Goal: Transaction & Acquisition: Purchase product/service

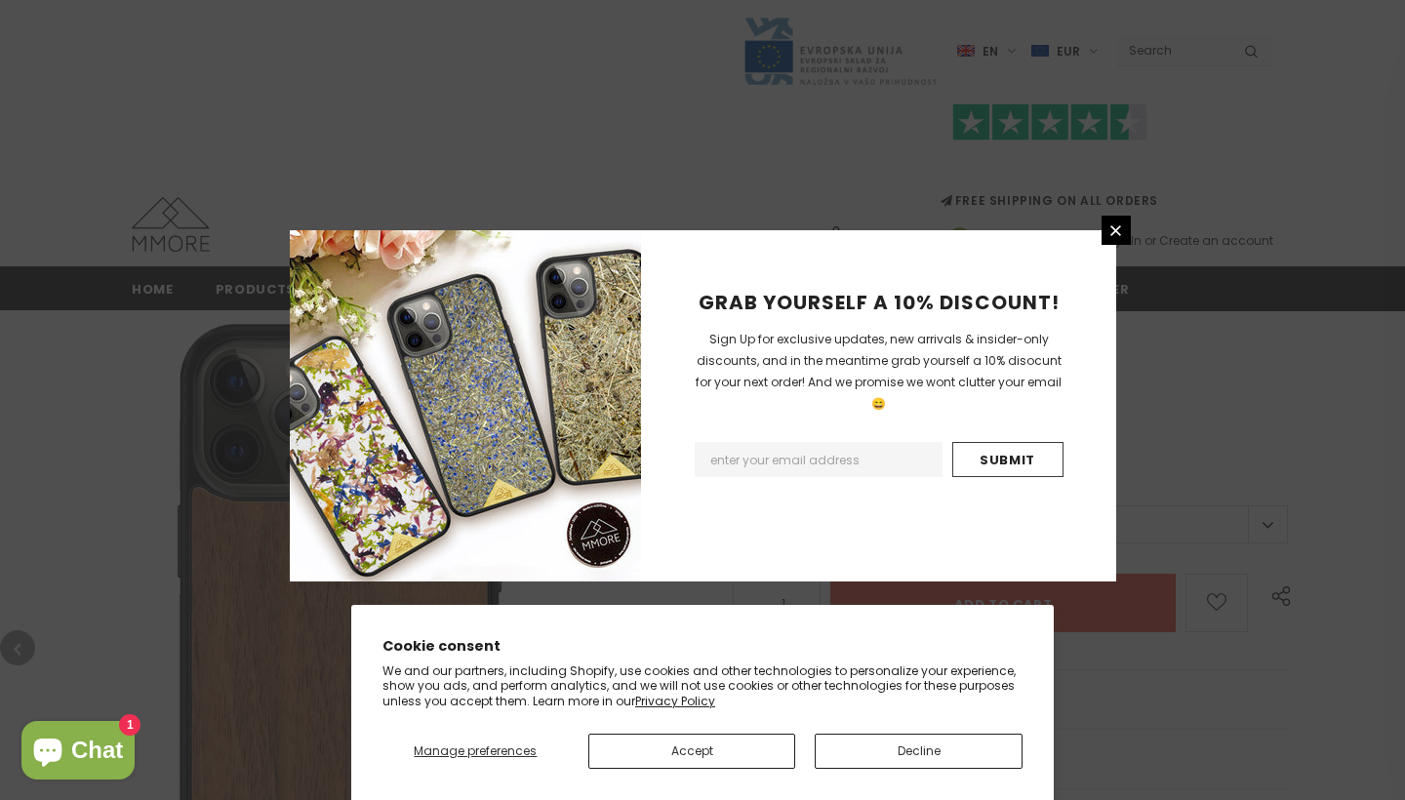
click at [791, 442] on input "Email Address" at bounding box center [819, 459] width 248 height 35
type input "philipp.beichl@gmx.de"
click at [1020, 442] on input "Submit" at bounding box center [1007, 459] width 111 height 35
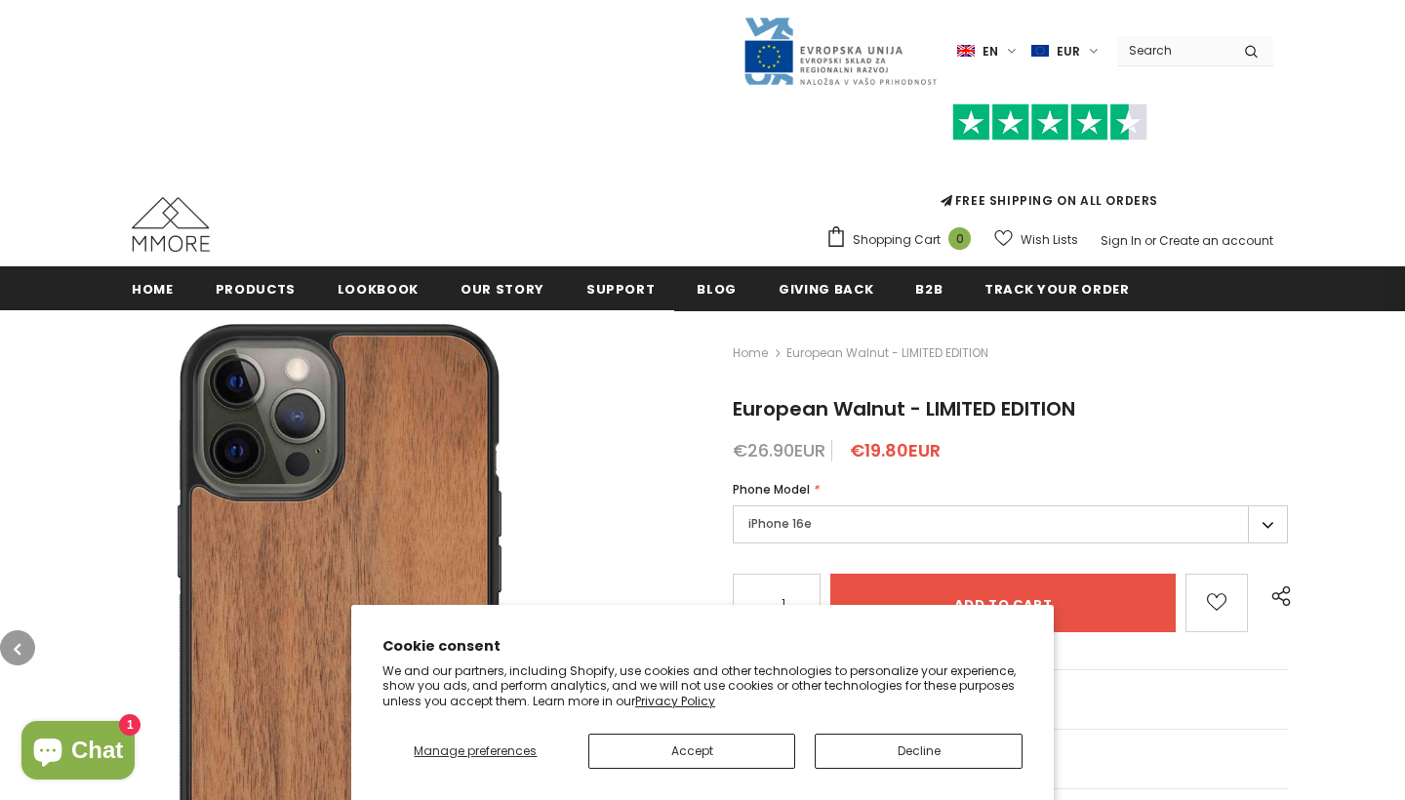
click at [906, 754] on button "Decline" at bounding box center [919, 751] width 208 height 35
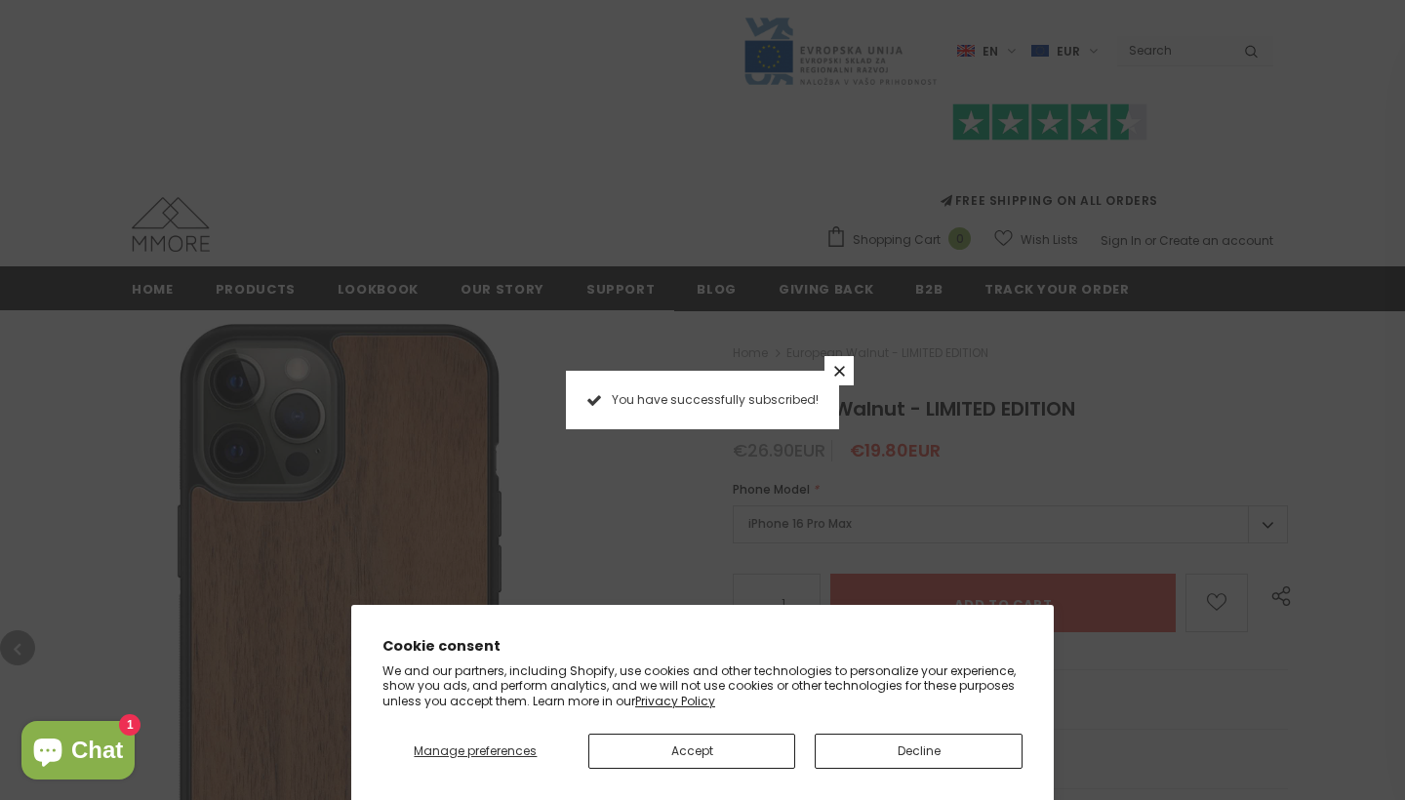
click at [837, 368] on icon at bounding box center [839, 371] width 11 height 11
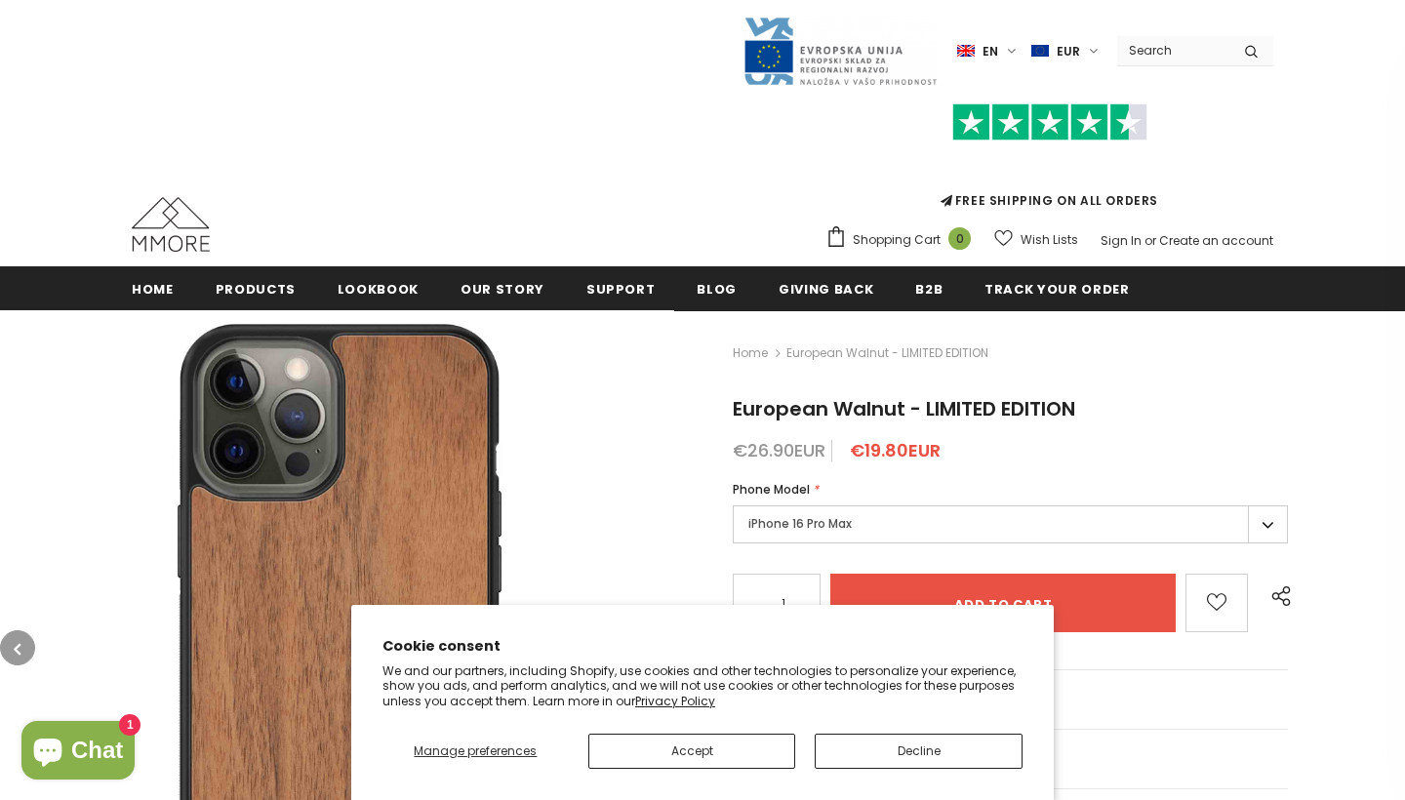
click at [1074, 48] on span "EUR" at bounding box center [1068, 52] width 23 height 20
click at [920, 126] on div "FREE SHIPPING ON ALL ORDERS" at bounding box center [1050, 155] width 448 height 137
click at [1018, 50] on label "en" at bounding box center [988, 50] width 63 height 29
click at [978, 121] on span "de" at bounding box center [971, 118] width 14 height 15
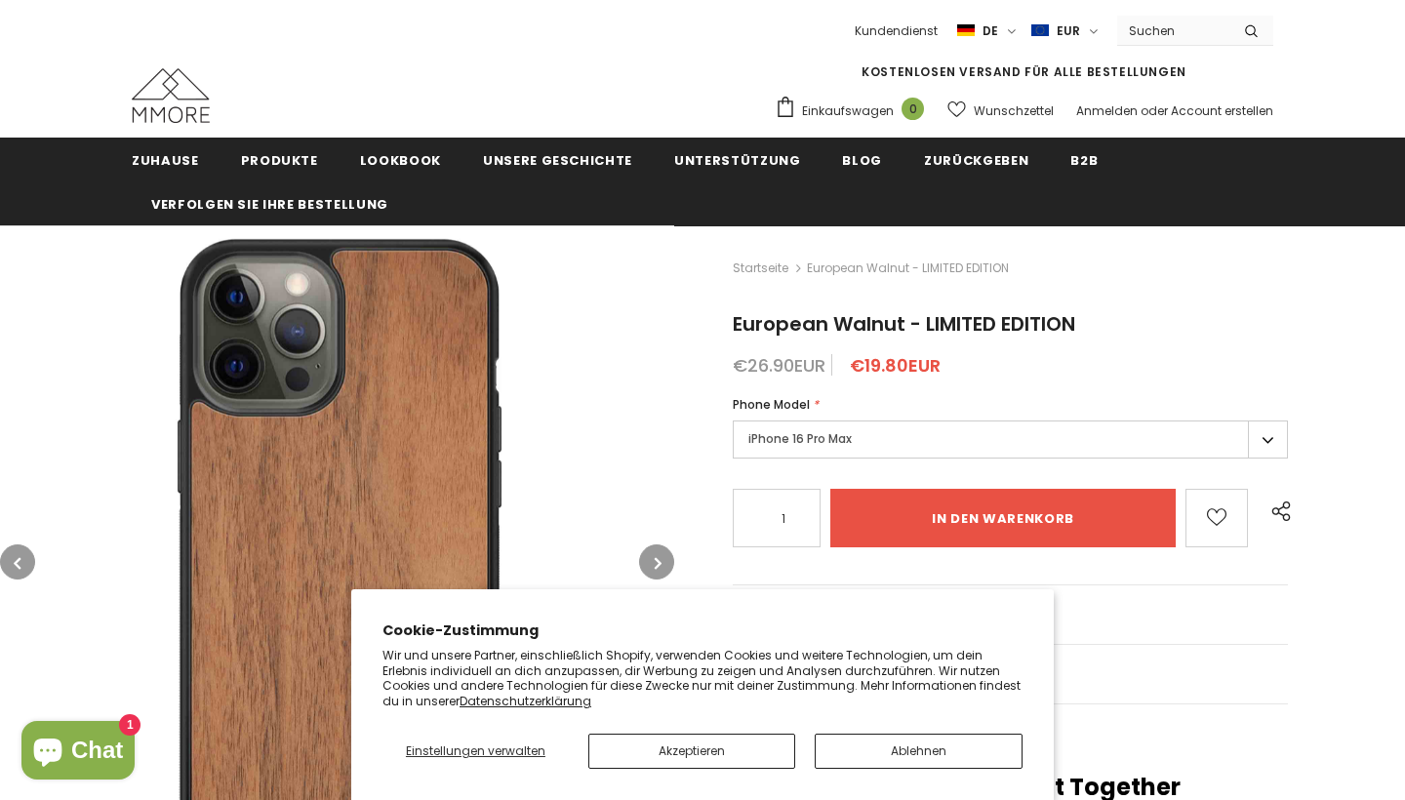
click at [870, 757] on button "Ablehnen" at bounding box center [919, 751] width 208 height 35
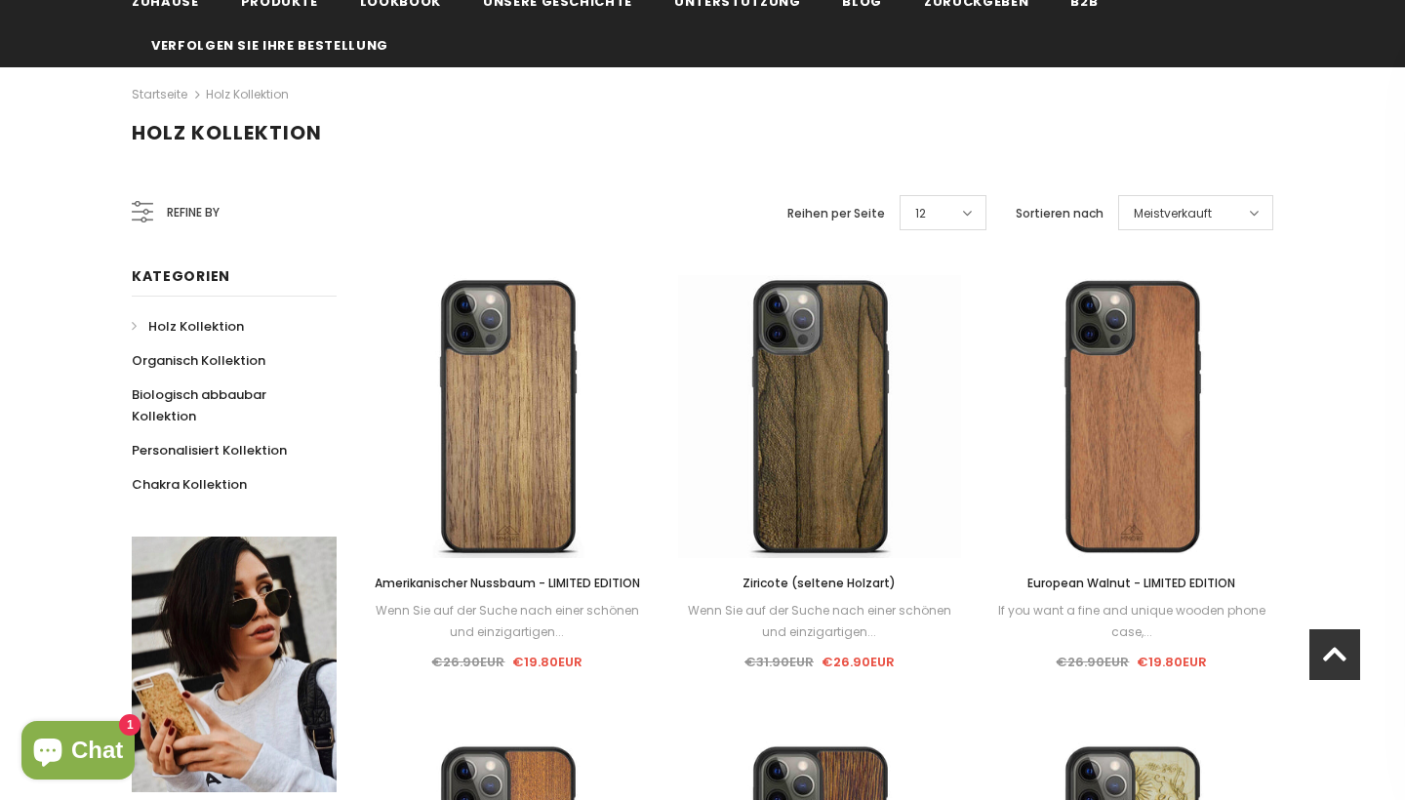
scroll to position [93, 0]
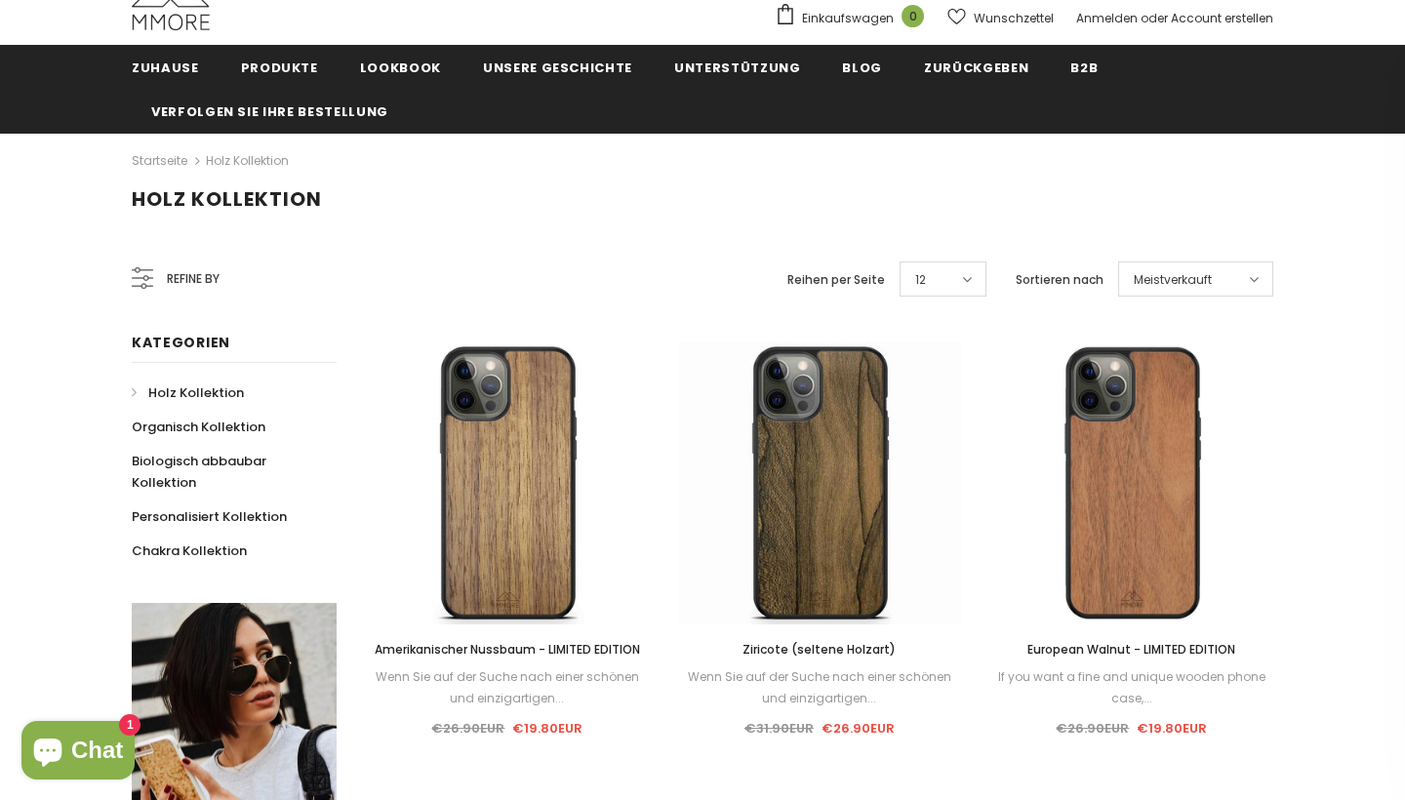
click at [536, 652] on span "Amerikanischer Nussbaum - LIMITED EDITION" at bounding box center [507, 649] width 265 height 17
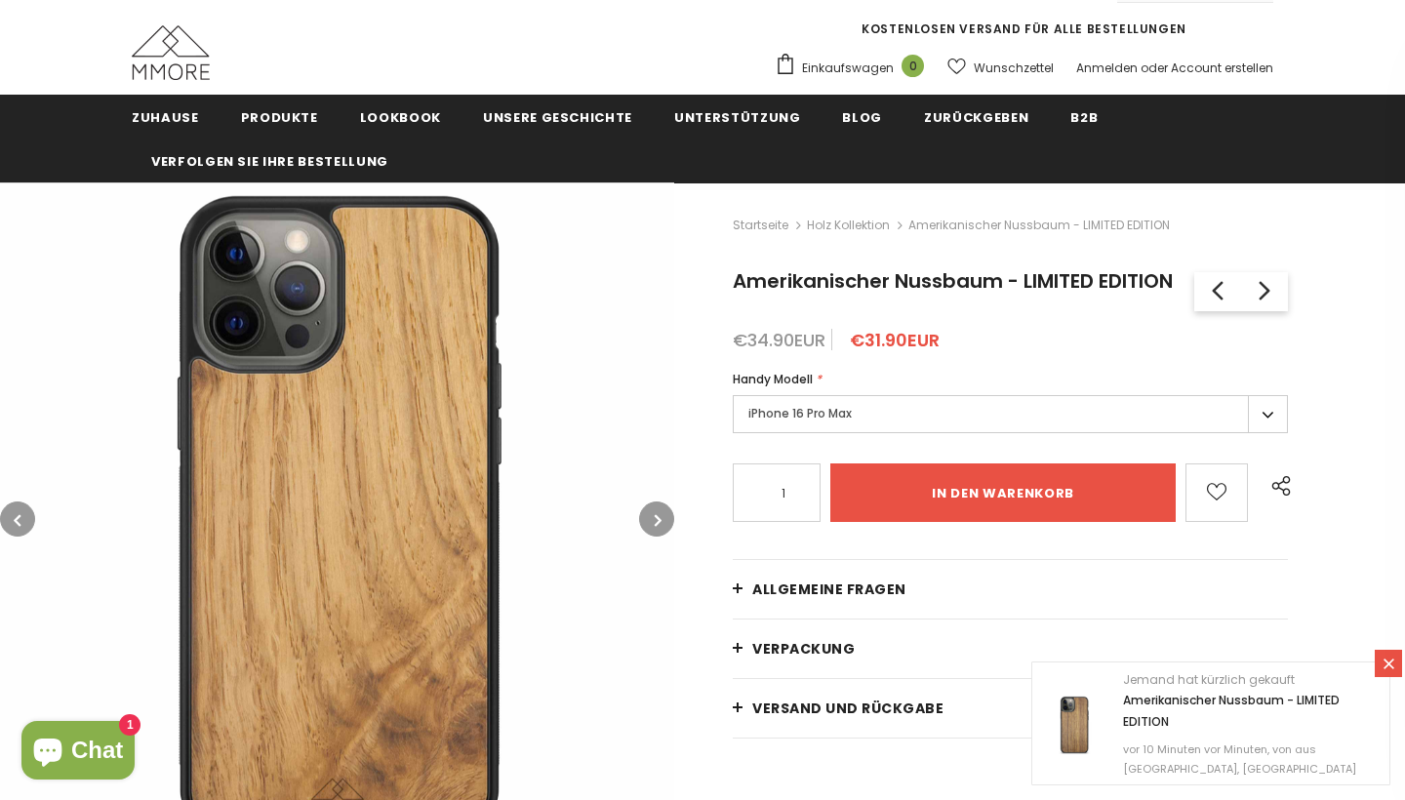
scroll to position [41, 0]
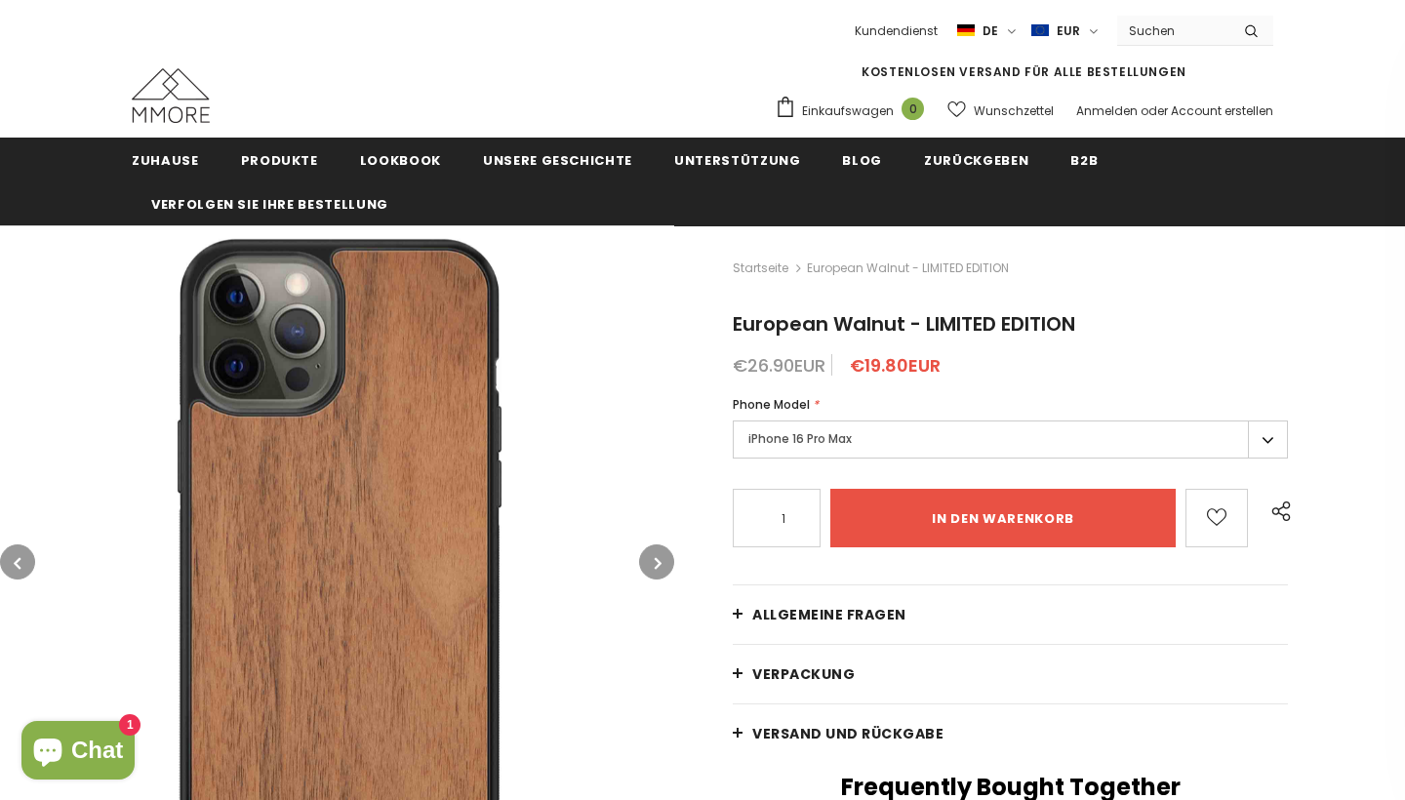
click at [805, 446] on label "iPhone 16 Pro Max" at bounding box center [1010, 440] width 555 height 38
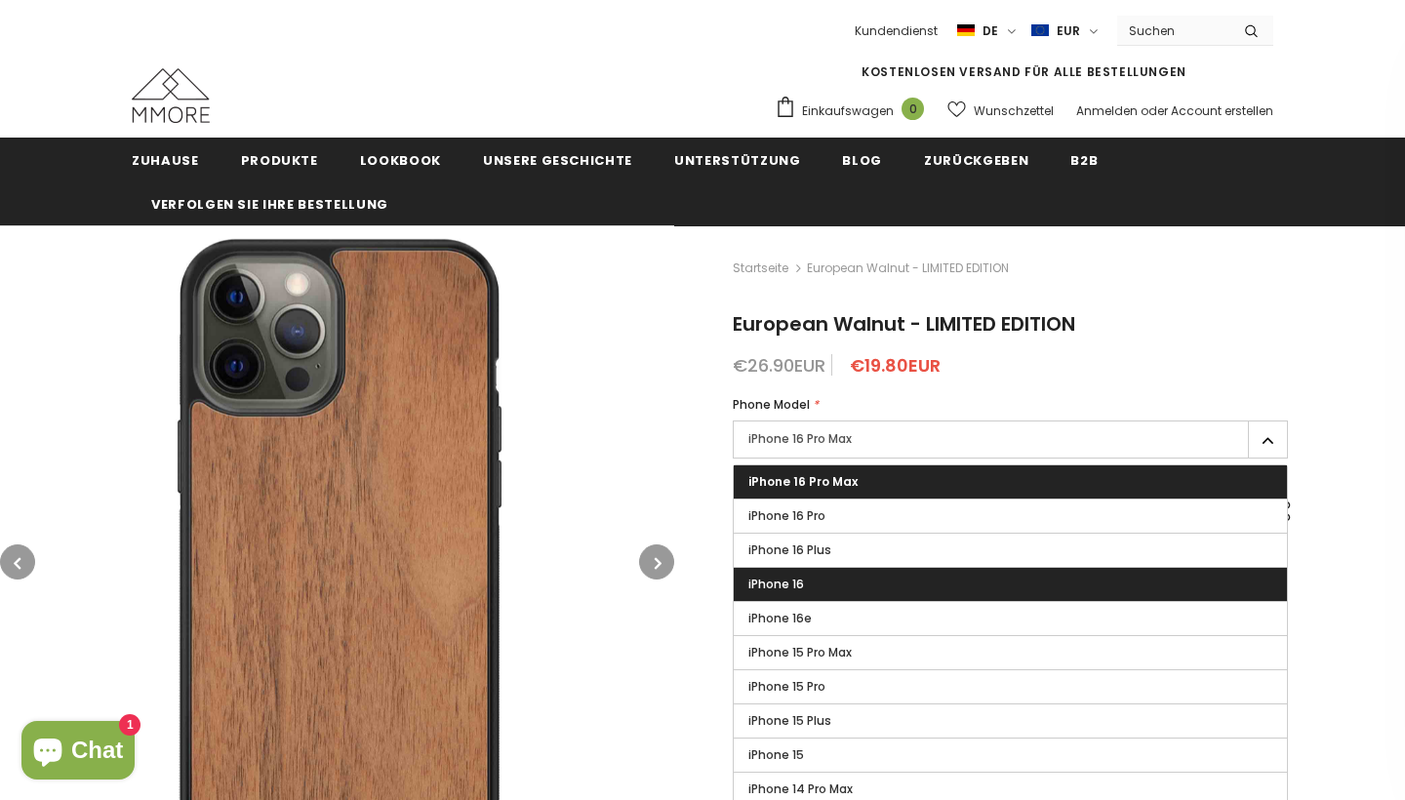
click at [829, 579] on label "iPhone 16" at bounding box center [1010, 584] width 553 height 33
click at [0, 0] on input "iPhone 16" at bounding box center [0, 0] width 0 height 0
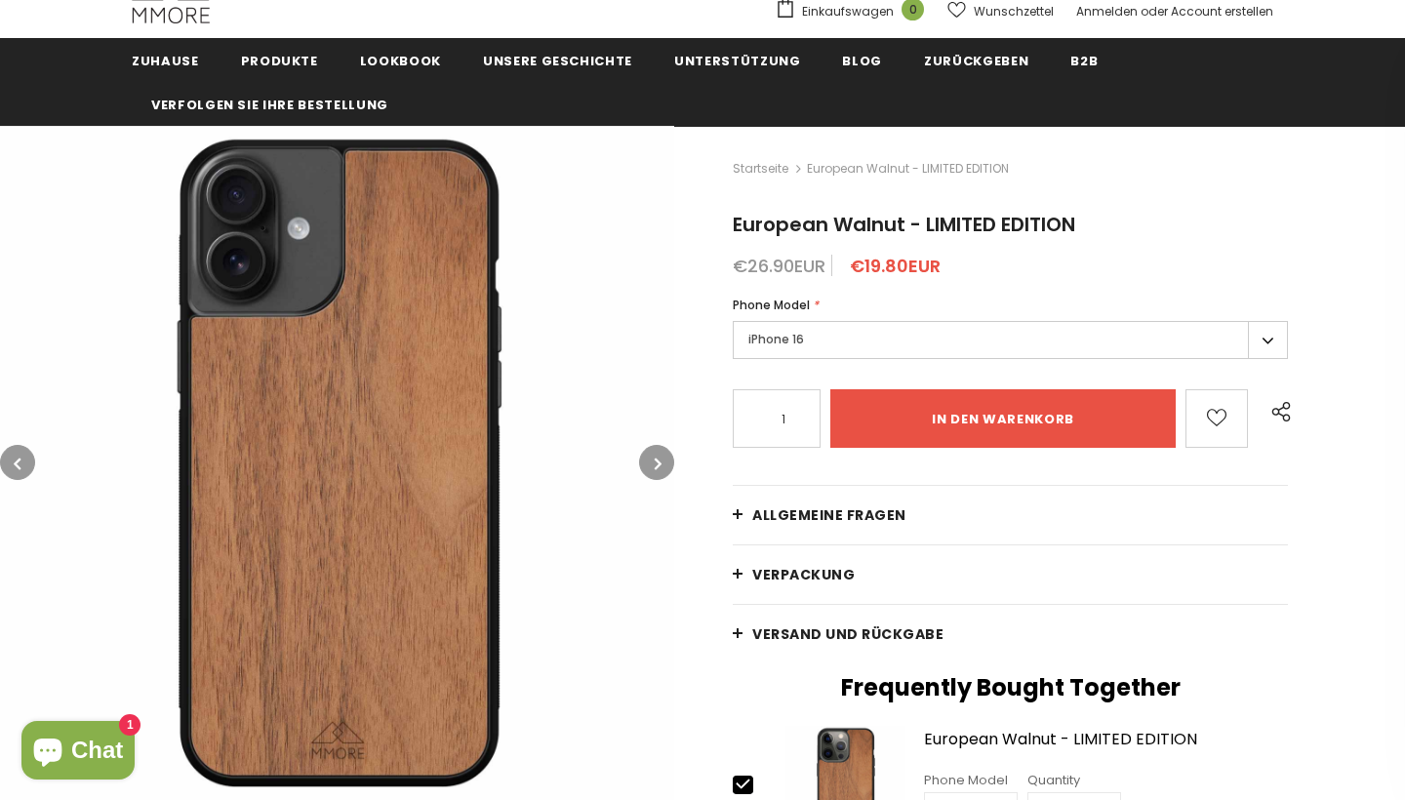
scroll to position [95, 0]
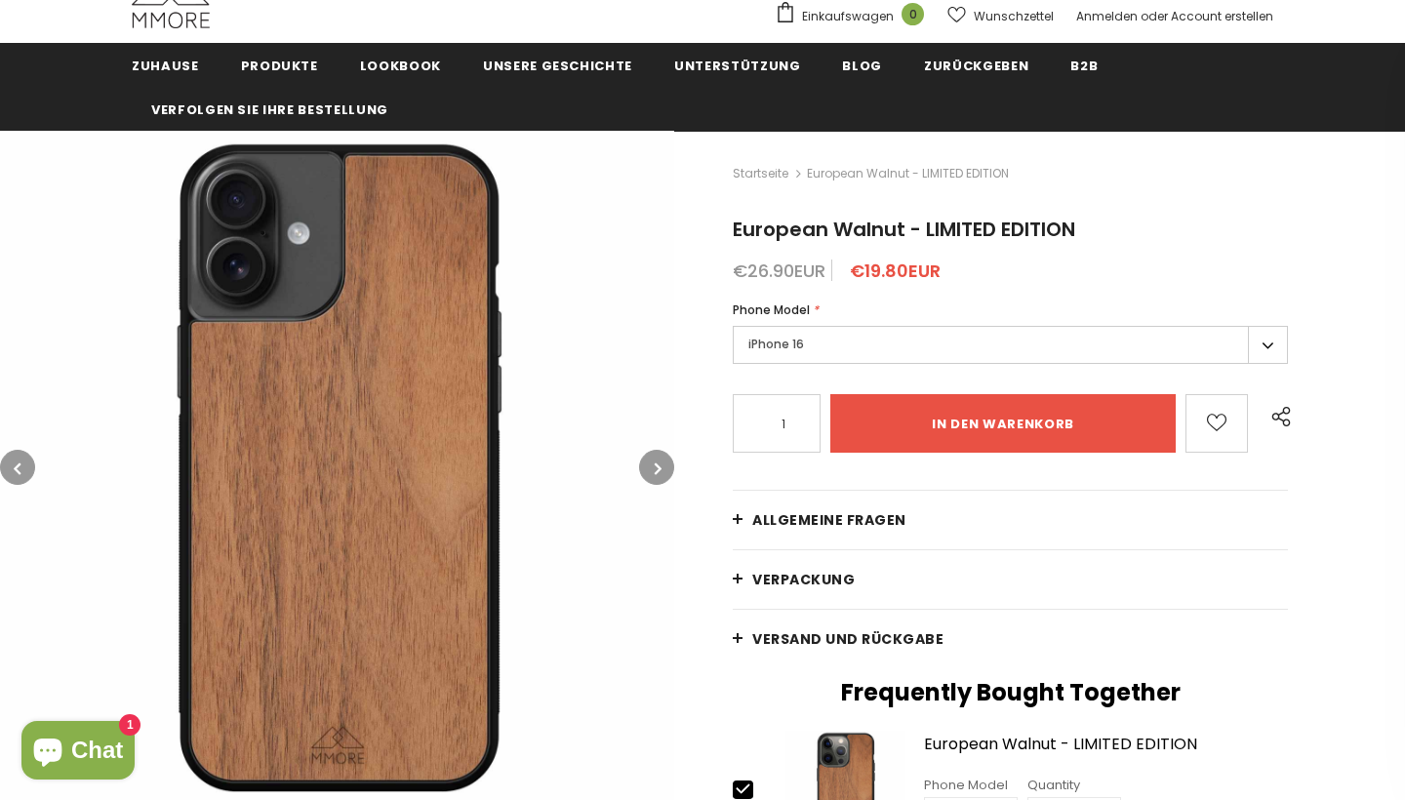
click at [654, 465] on button "button" at bounding box center [656, 467] width 35 height 35
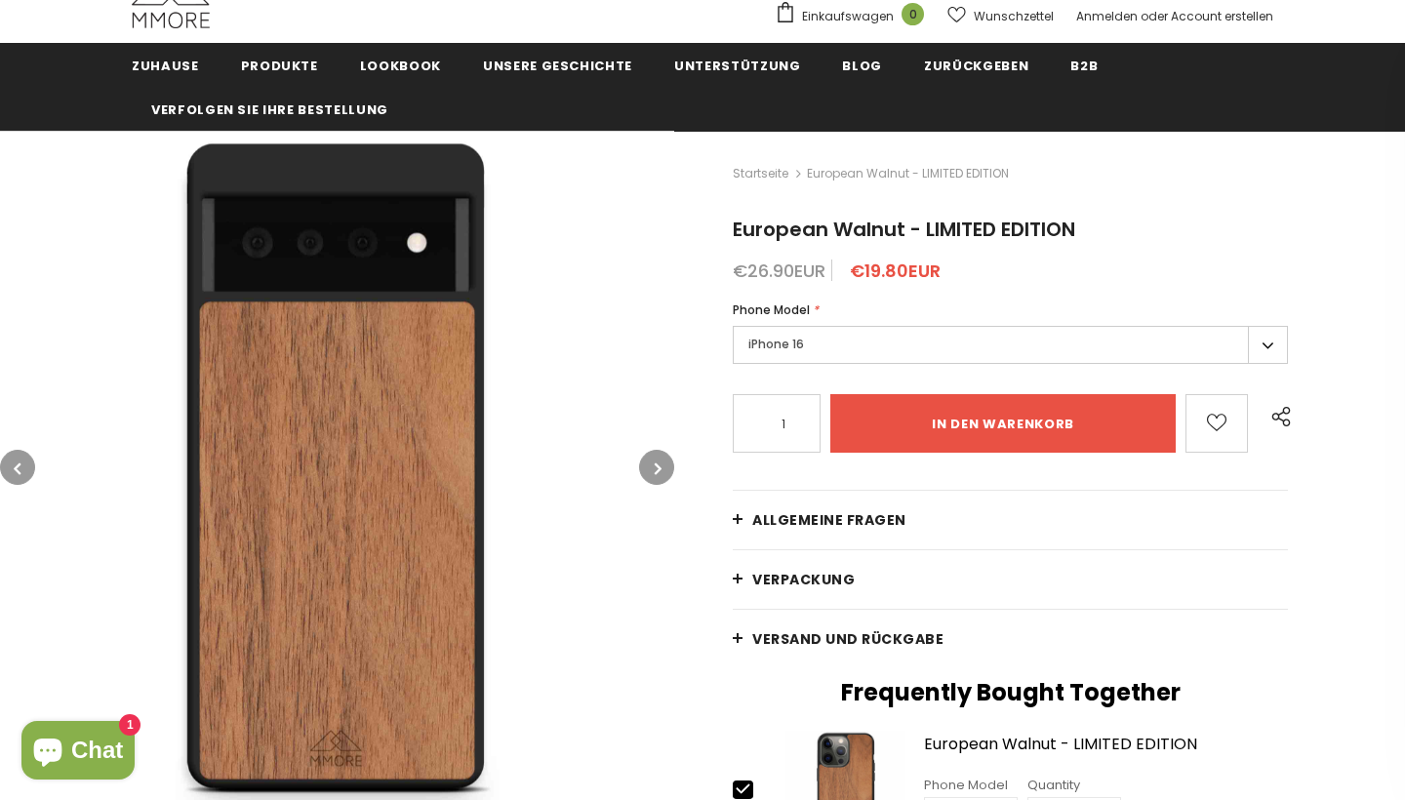
click at [657, 466] on icon "button" at bounding box center [658, 469] width 7 height 20
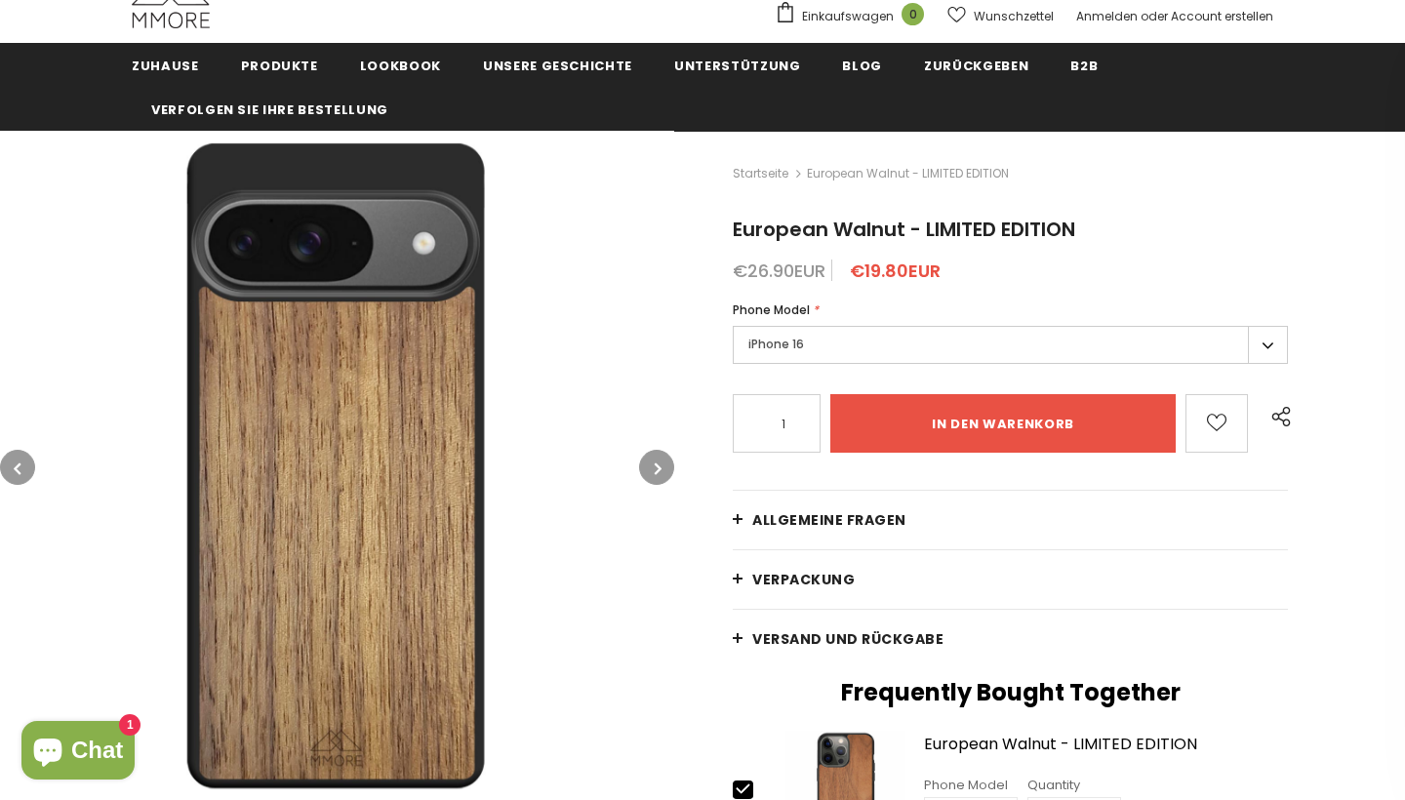
click at [657, 466] on icon "button" at bounding box center [658, 469] width 7 height 20
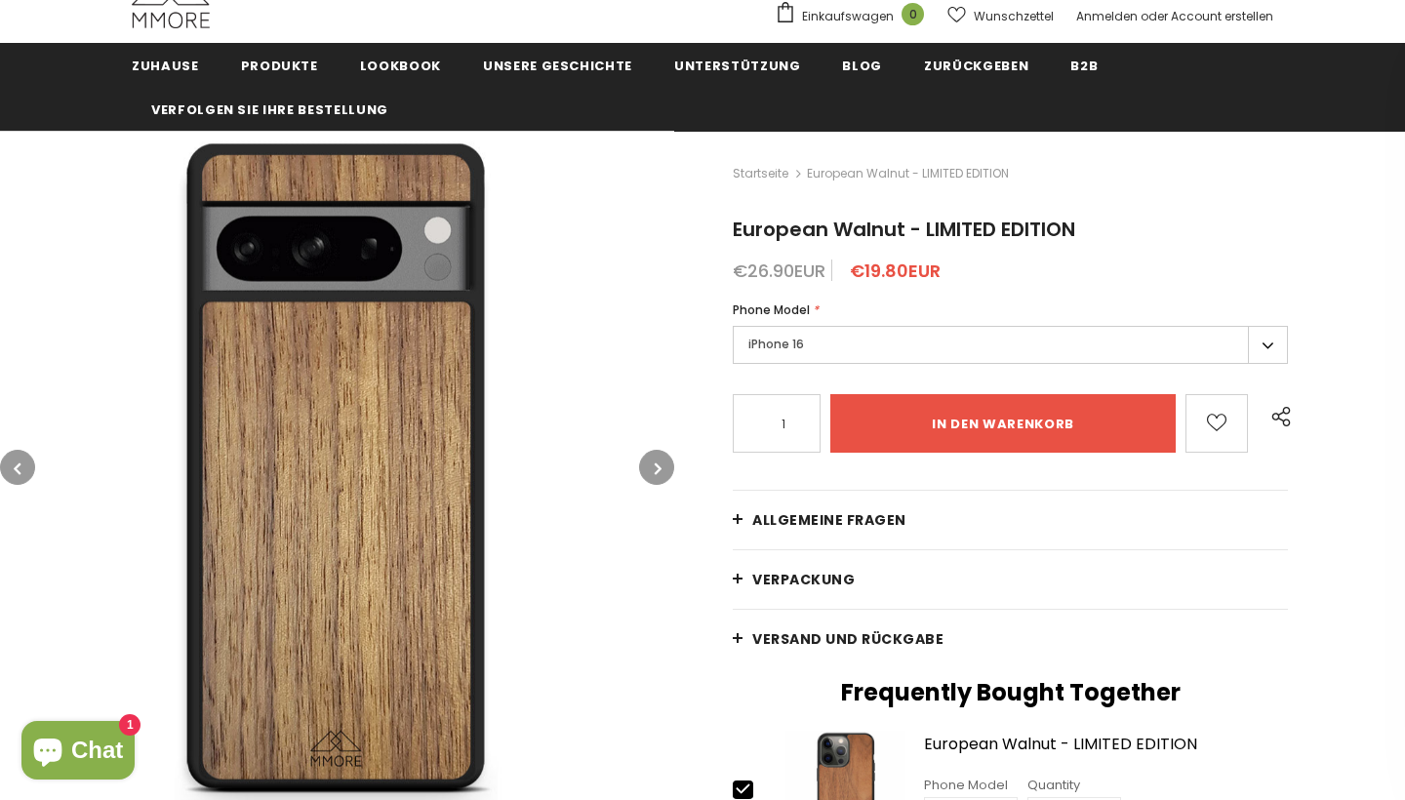
click at [657, 466] on icon "button" at bounding box center [658, 469] width 7 height 20
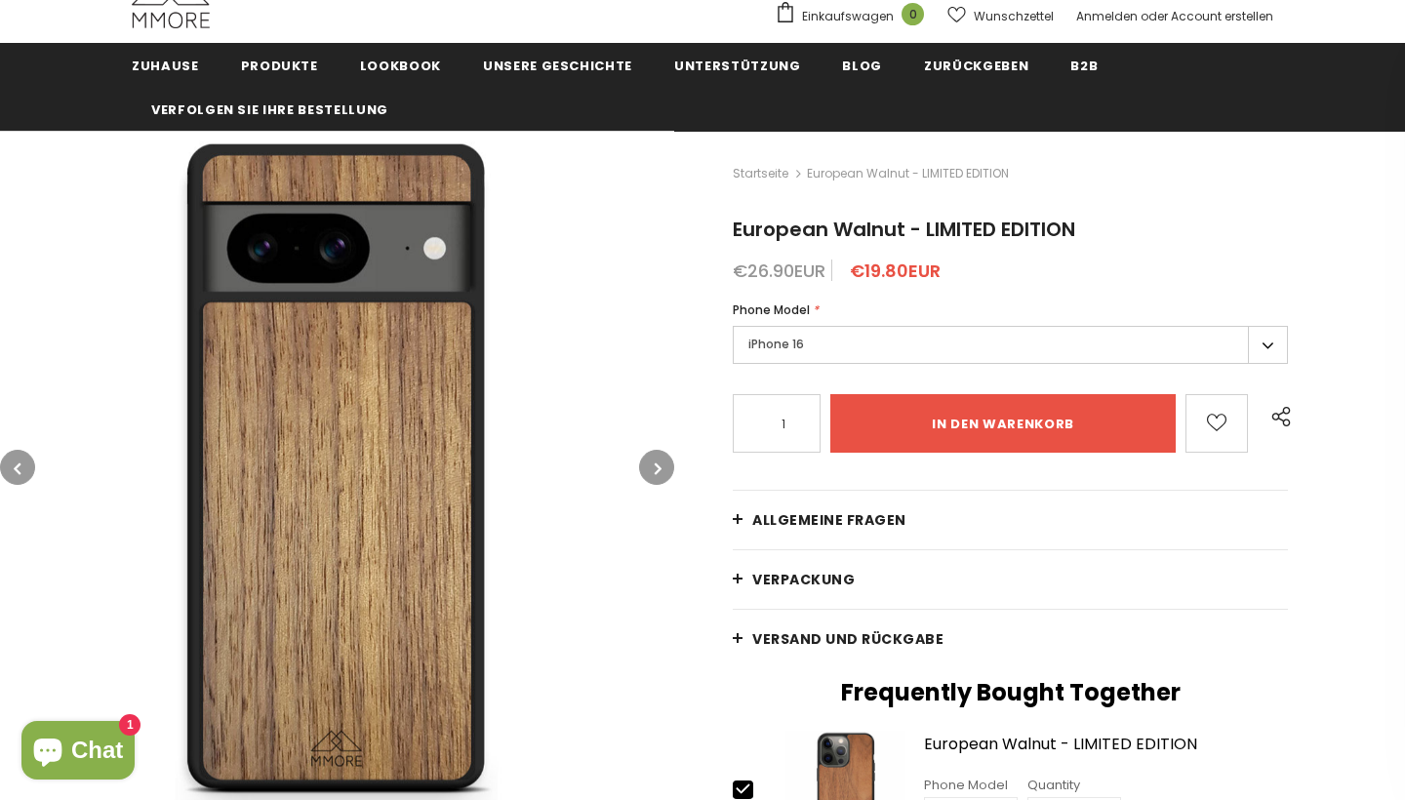
click at [657, 466] on icon "button" at bounding box center [658, 469] width 7 height 20
click at [33, 464] on button "button" at bounding box center [17, 467] width 35 height 35
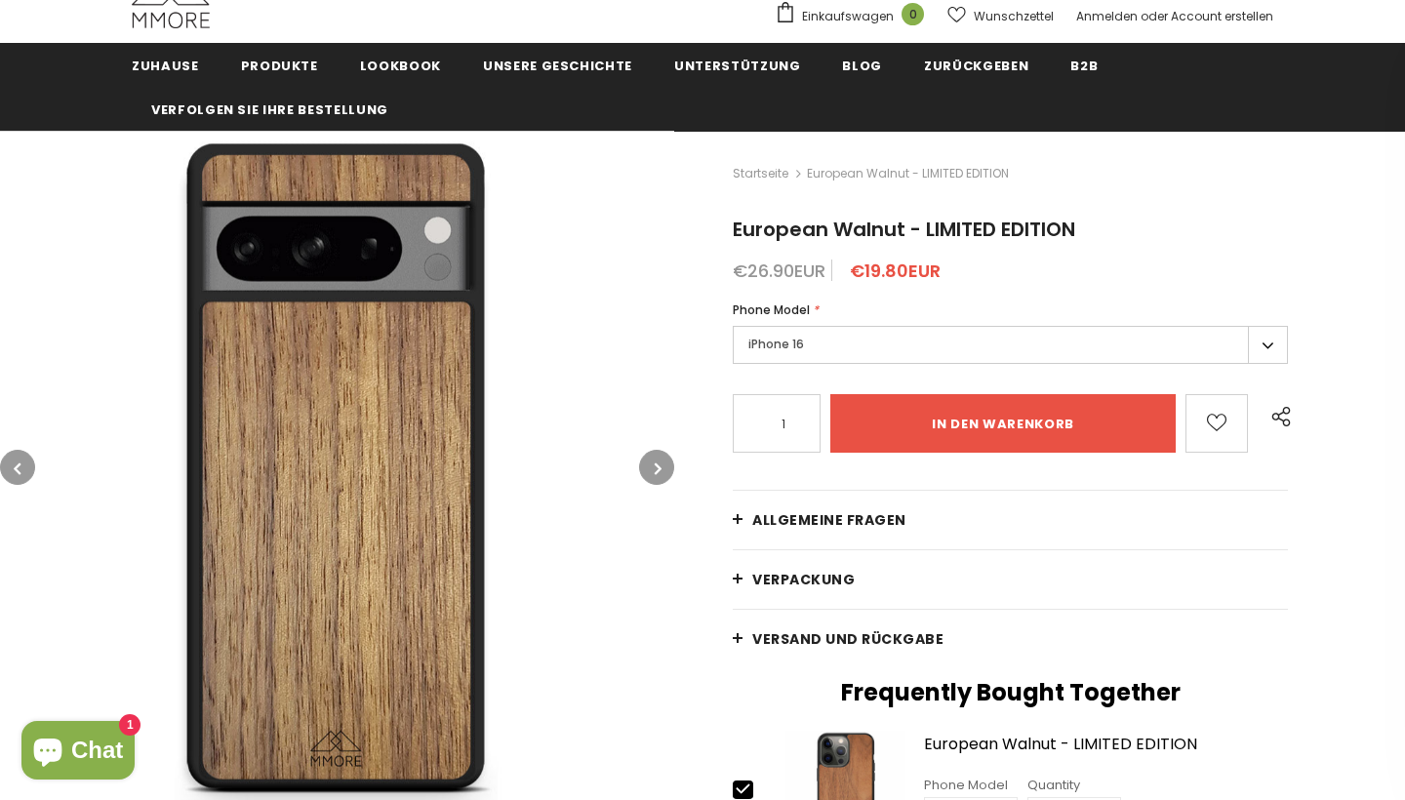
click at [33, 464] on button "button" at bounding box center [17, 467] width 35 height 35
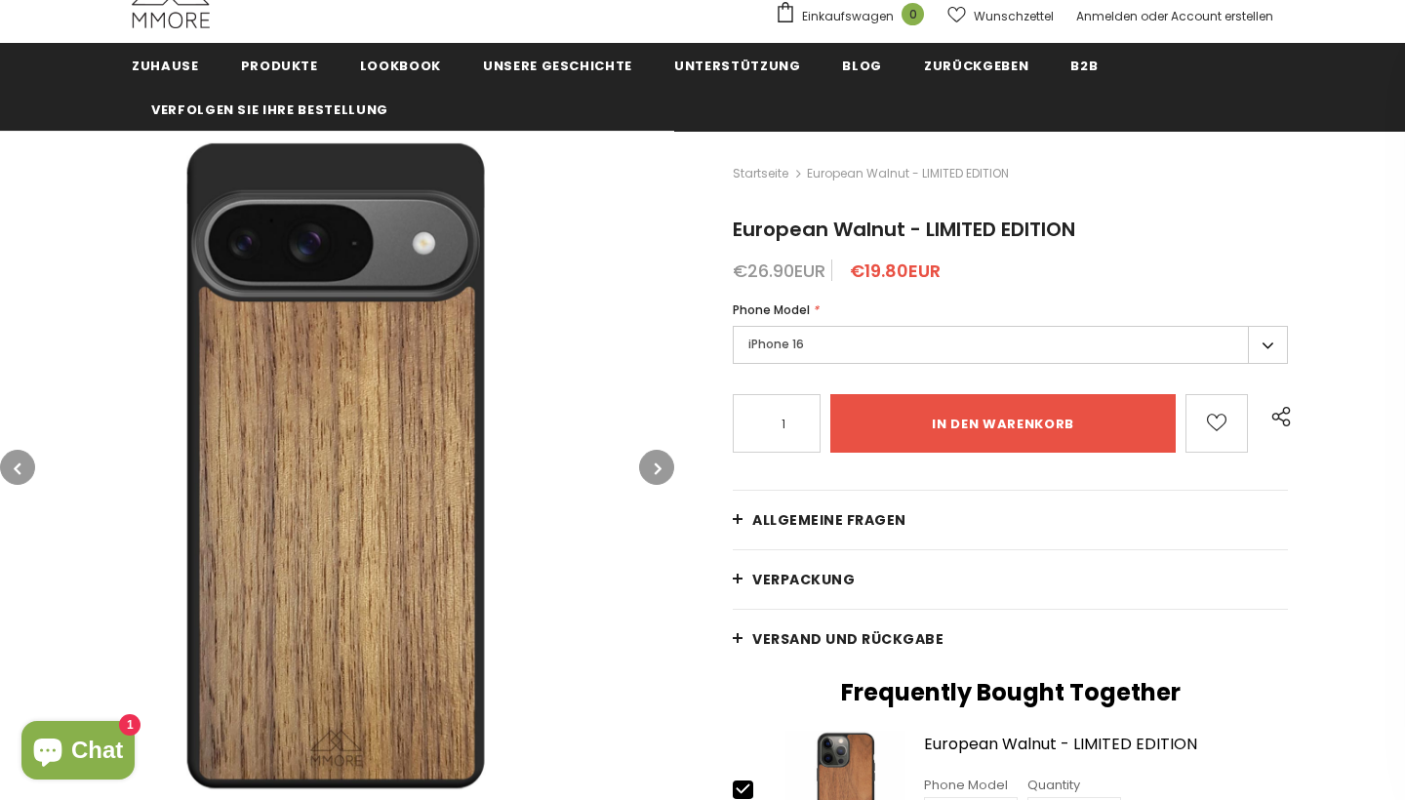
click at [33, 464] on button "button" at bounding box center [17, 467] width 35 height 35
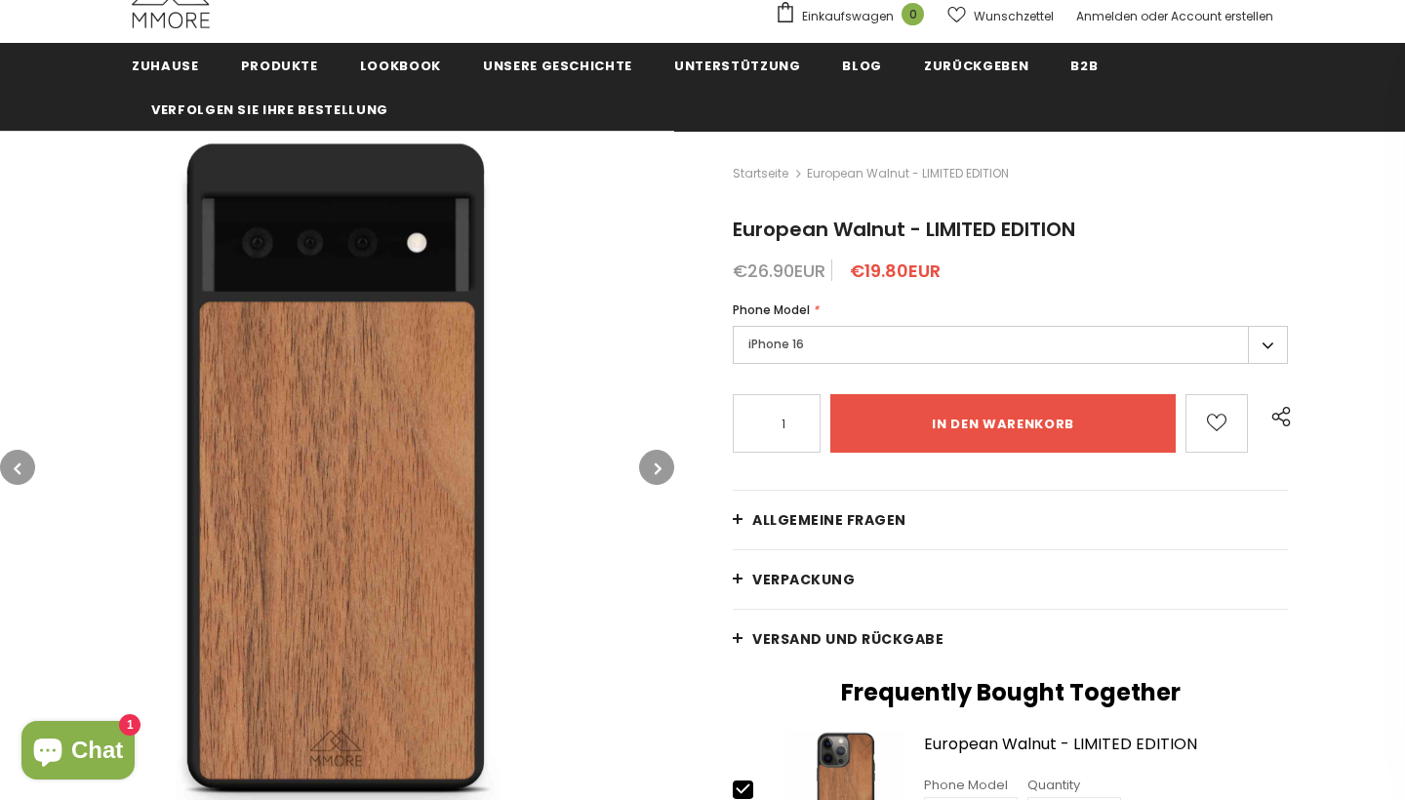
click at [33, 464] on button "button" at bounding box center [17, 467] width 35 height 35
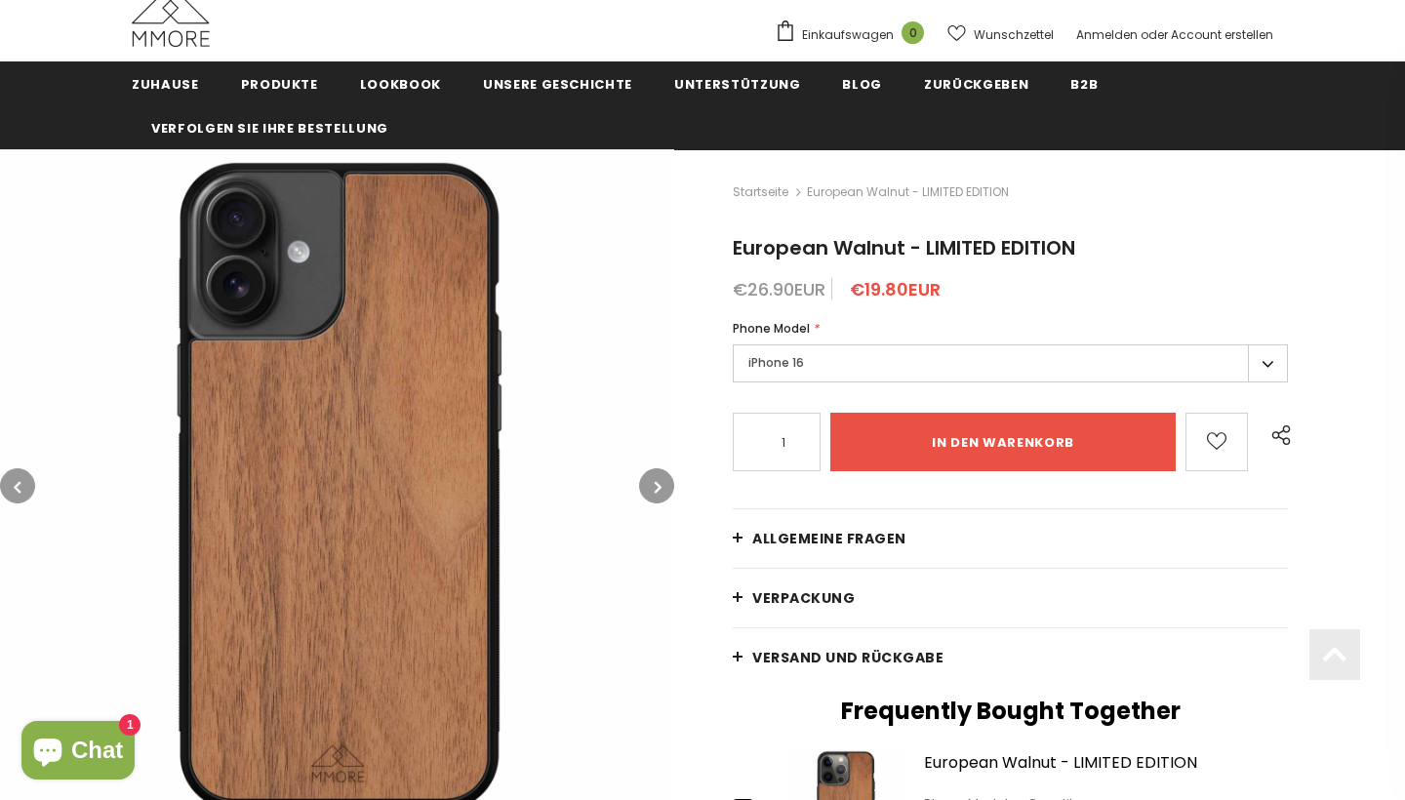
scroll to position [75, 0]
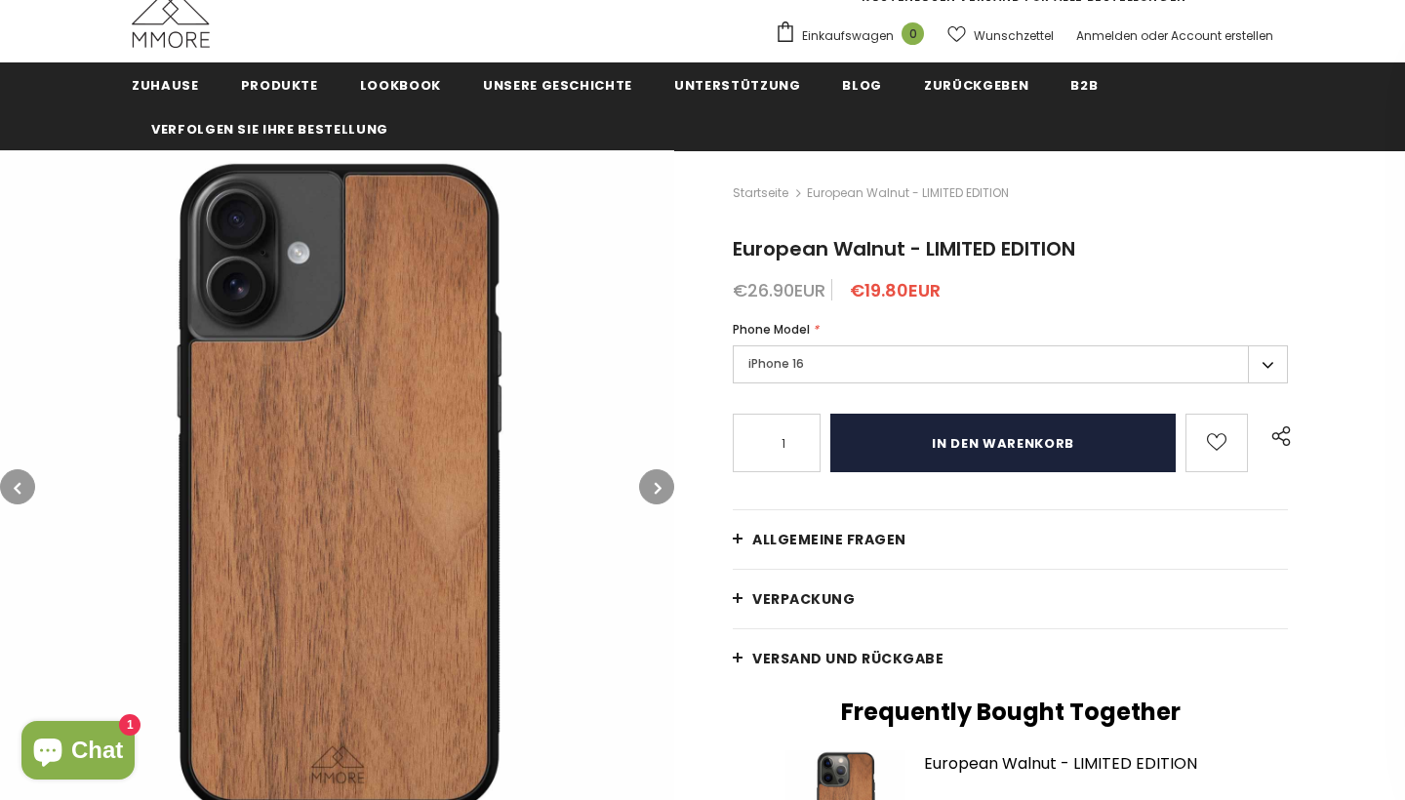
click at [923, 445] on input "in den warenkorb" at bounding box center [1002, 443] width 345 height 59
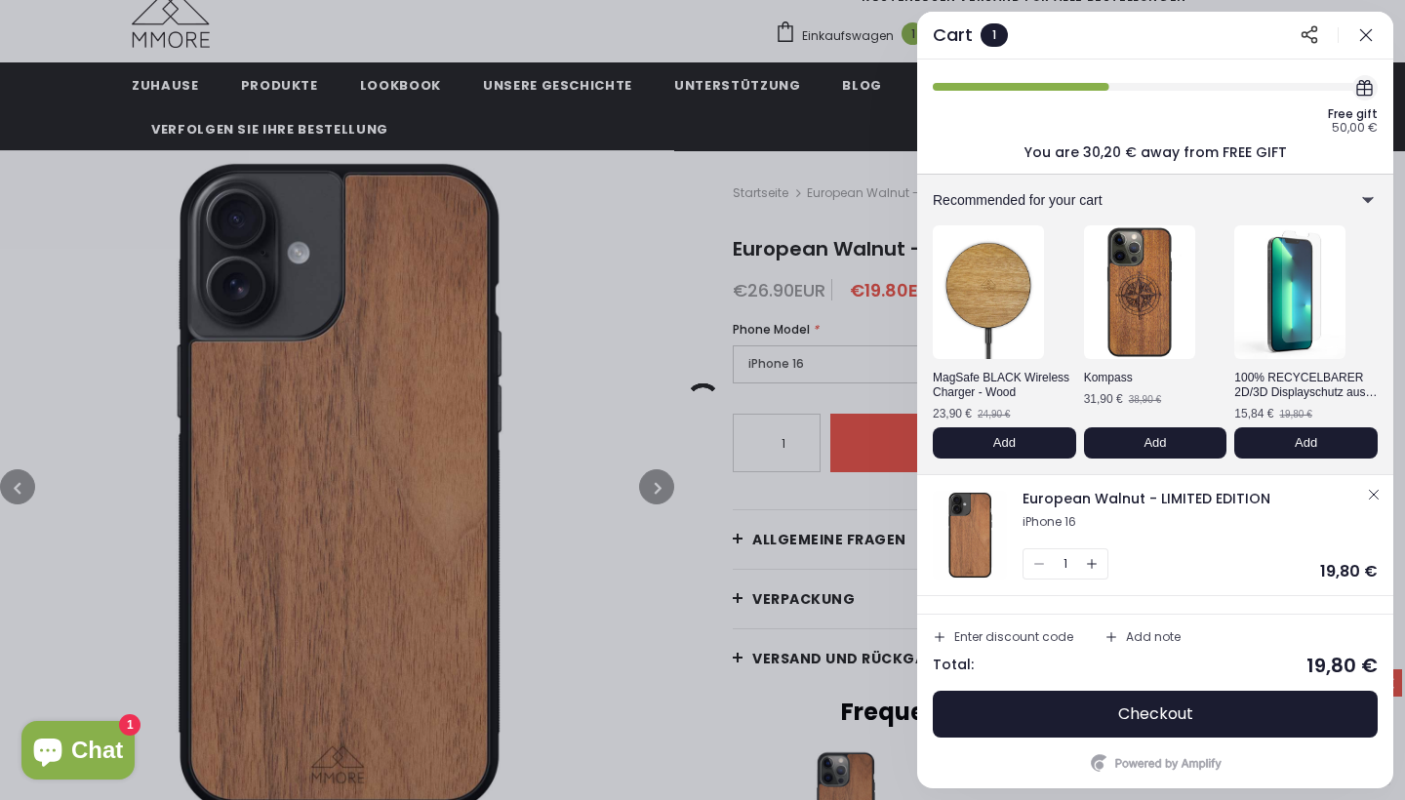
click at [1035, 633] on div "Enter discount code" at bounding box center [1013, 637] width 119 height 12
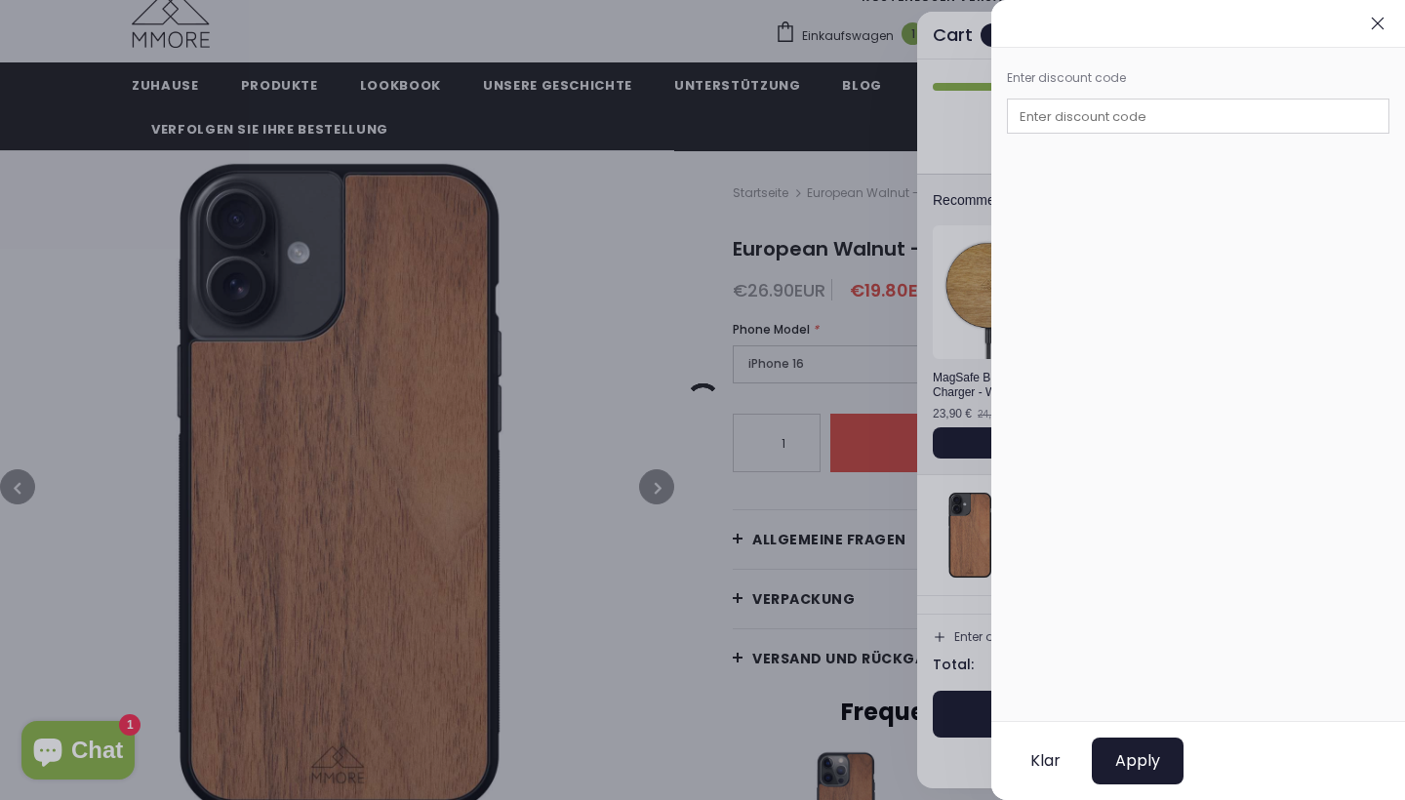
click at [1188, 120] on input "text" at bounding box center [1198, 116] width 383 height 35
type input "MMORE10"
click at [1120, 747] on button "Apply" at bounding box center [1138, 761] width 92 height 47
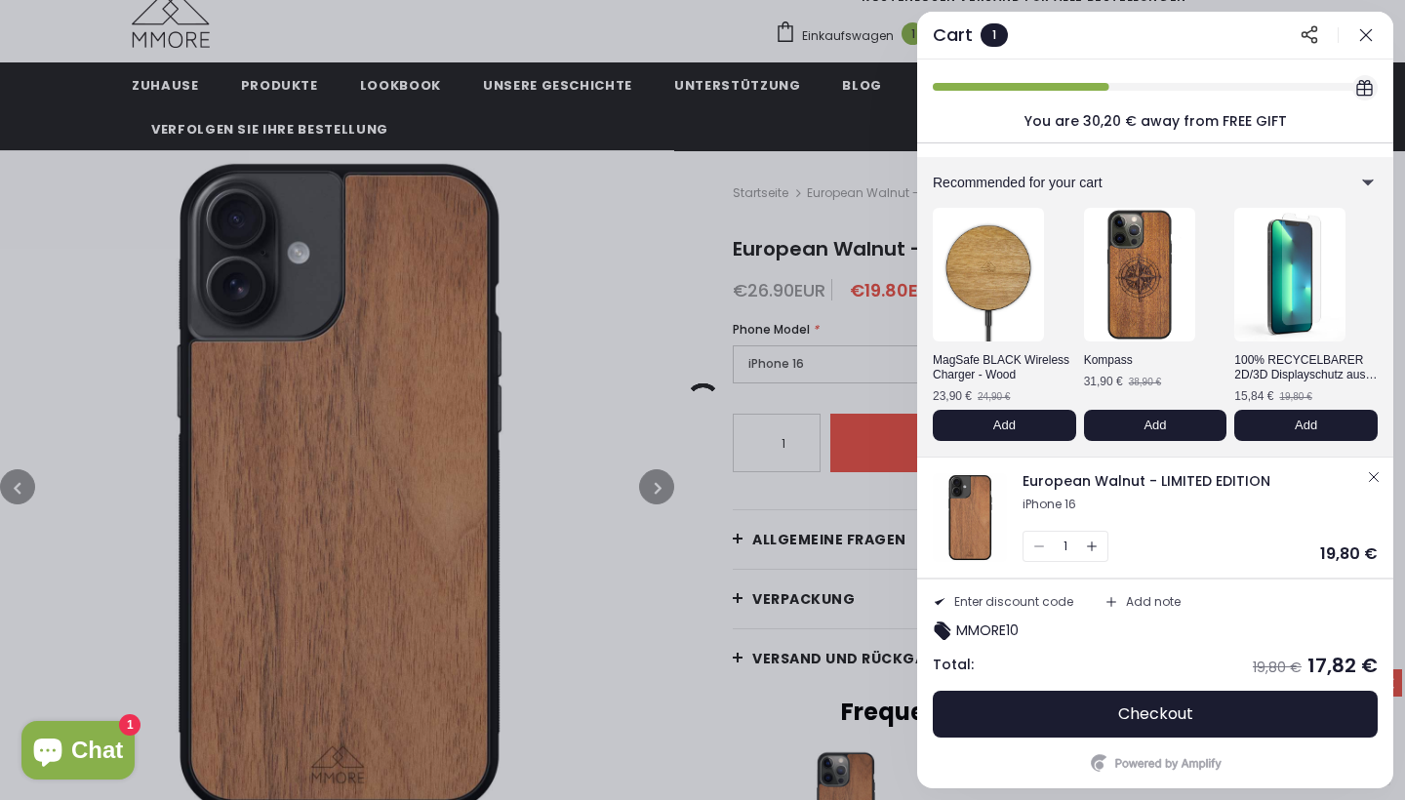
scroll to position [18, 0]
click at [1138, 722] on span "Checkout" at bounding box center [1155, 715] width 75 height 20
